Goal: Information Seeking & Learning: Find specific fact

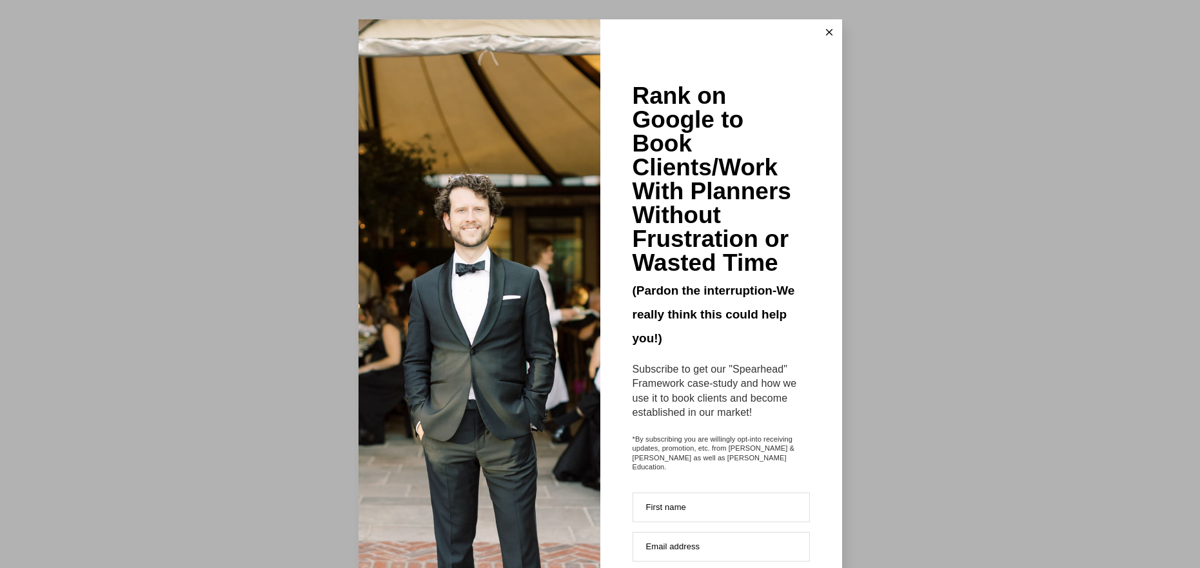
scroll to position [4507, 0]
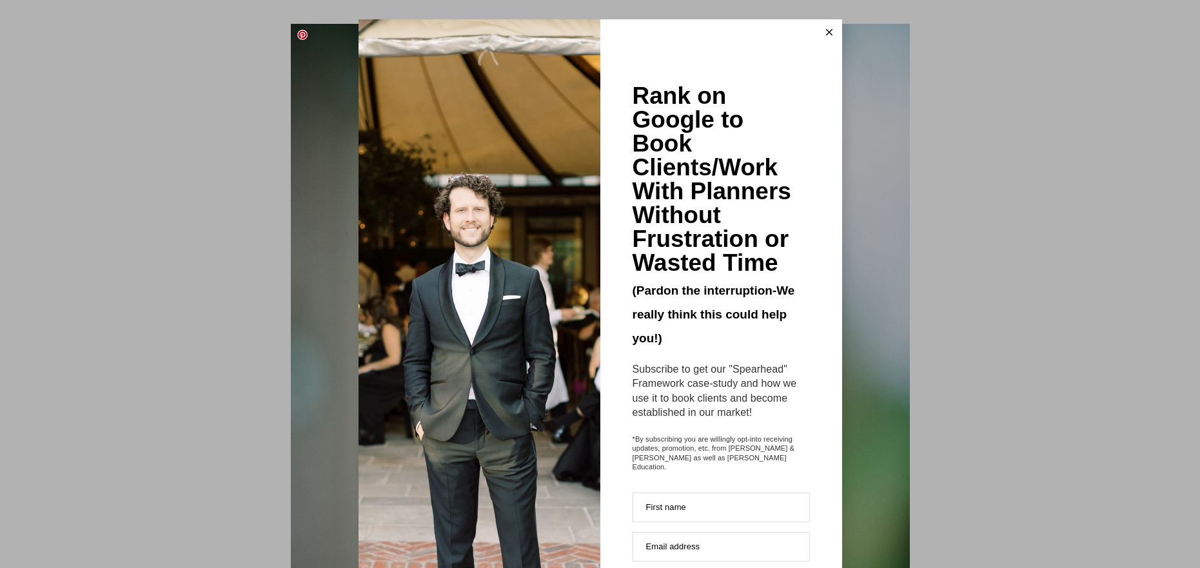
click at [829, 29] on icon at bounding box center [829, 32] width 6 height 6
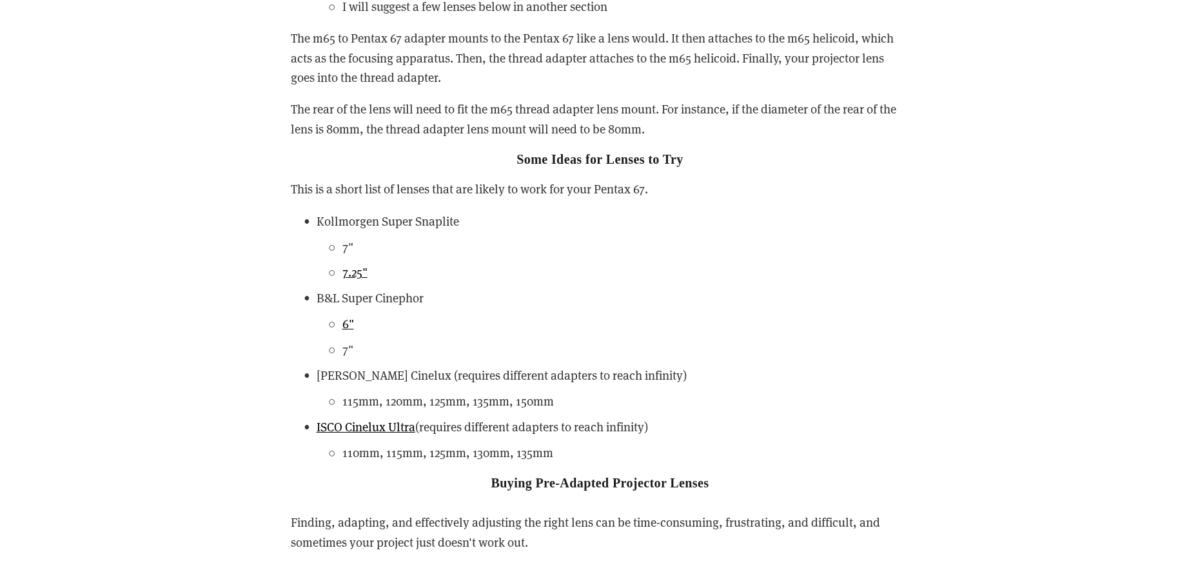
scroll to position [3023, 0]
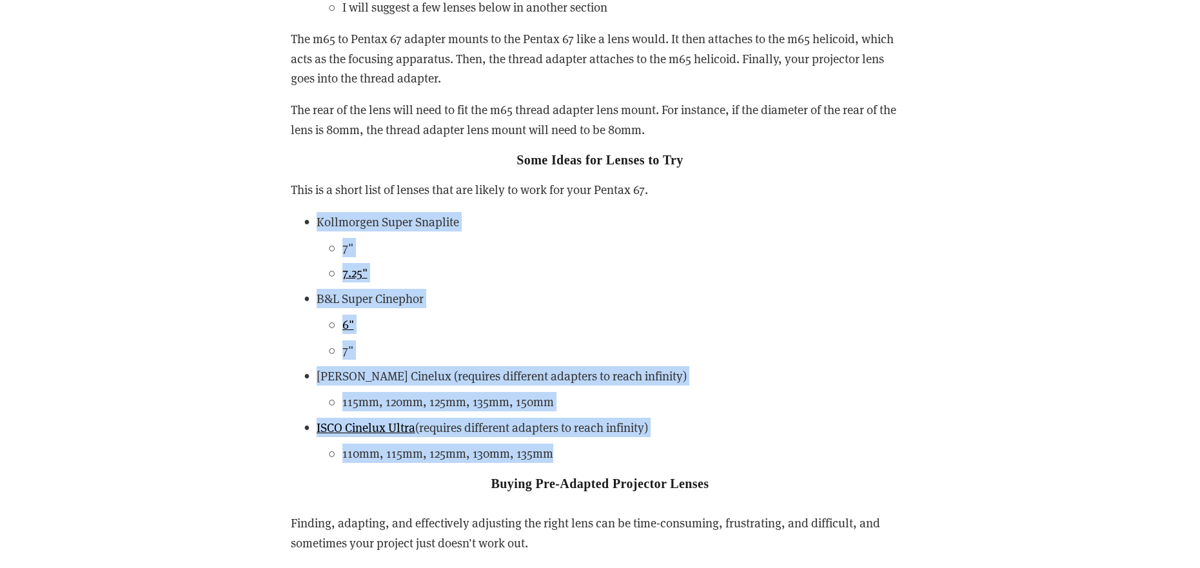
drag, startPoint x: 295, startPoint y: 219, endPoint x: 604, endPoint y: 449, distance: 385.6
click at [604, 449] on ul "Kollmorgen Super Snaplite 7" 7.25" B&L Super Cinephor 6" 7" [PERSON_NAME] Cinel…" at bounding box center [600, 337] width 619 height 251
copy ul "Kollmorgen Super Snaplite 7" 7.25" B&L Super Cinephor 6" 7" [PERSON_NAME] Cinel…"
click at [600, 283] on ul "Kollmorgen Super Snaplite 7" 7.25" B&L Super Cinephor 6" 7" [PERSON_NAME] Cinel…" at bounding box center [600, 337] width 619 height 251
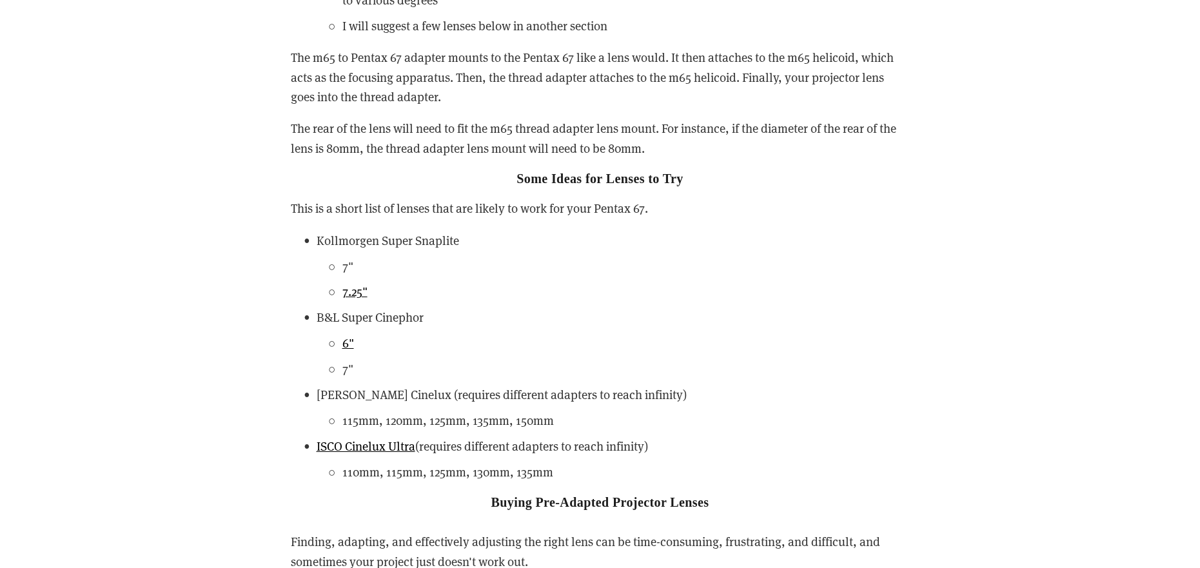
scroll to position [3005, 0]
drag, startPoint x: 317, startPoint y: 237, endPoint x: 480, endPoint y: 240, distance: 163.1
click at [480, 240] on p "Kollmorgen Super Snaplite" at bounding box center [613, 238] width 593 height 19
copy p "Kollmorgen Super Snaplite"
click at [588, 307] on p "B&L Super Cinephor" at bounding box center [613, 315] width 593 height 19
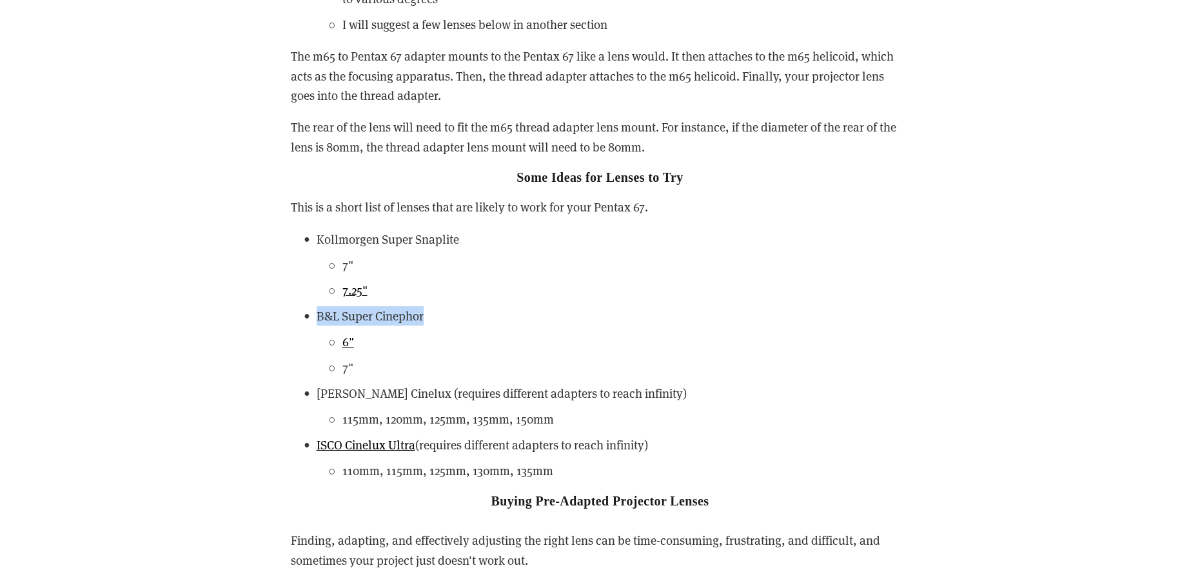
drag, startPoint x: 318, startPoint y: 315, endPoint x: 451, endPoint y: 313, distance: 132.8
click at [451, 313] on p "B&L Super Cinephor" at bounding box center [613, 315] width 593 height 19
copy p "B&L Super Cinephor"
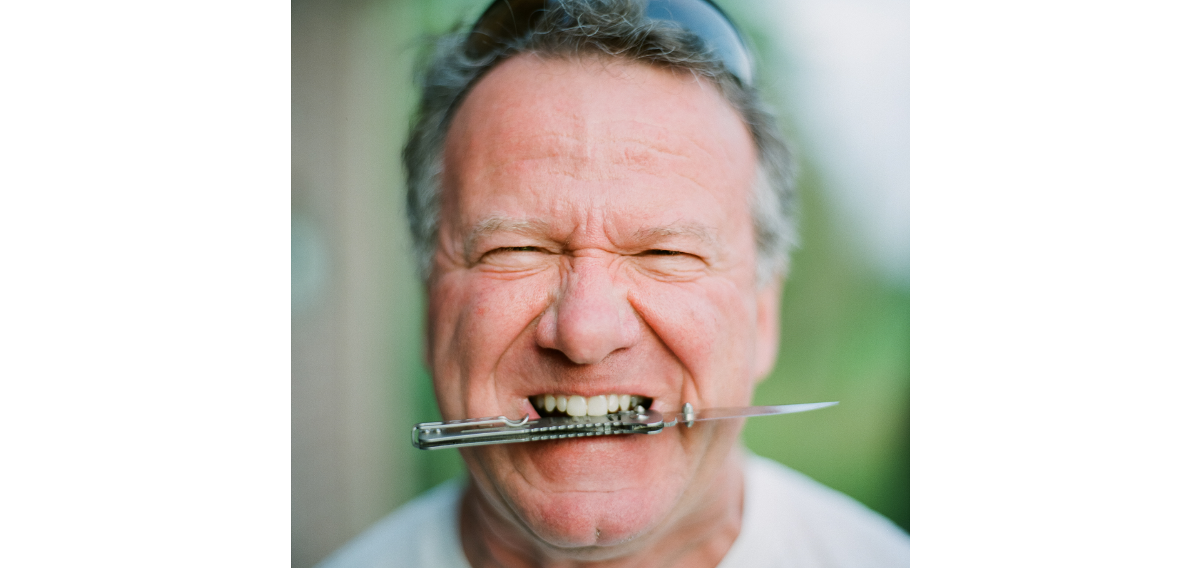
scroll to position [4657, 0]
